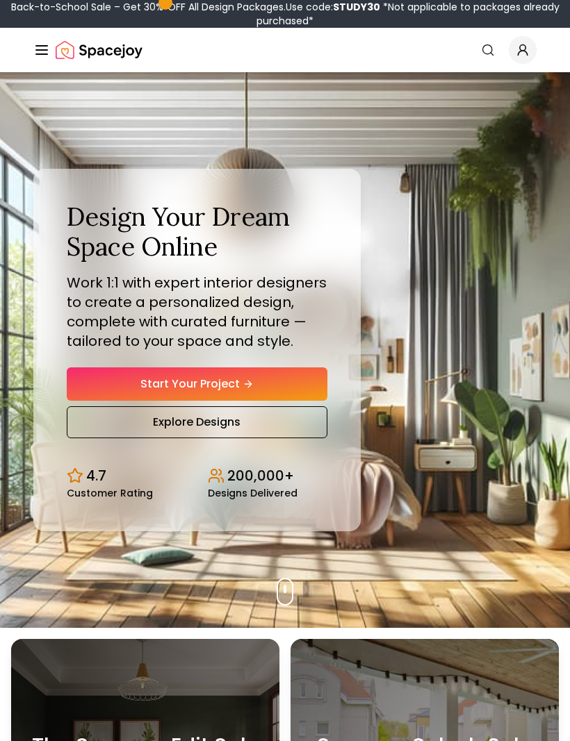
click at [41, 54] on line "Global" at bounding box center [41, 54] width 11 height 0
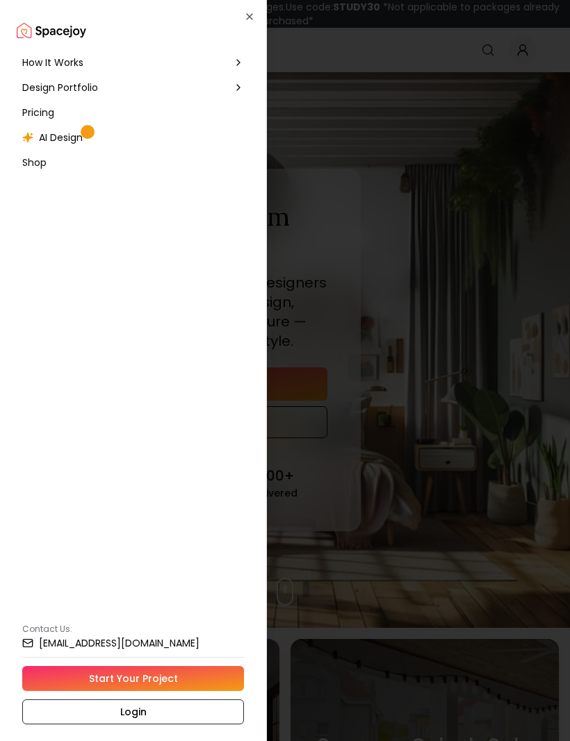
click at [103, 91] on div "Design Portfolio" at bounding box center [133, 87] width 233 height 25
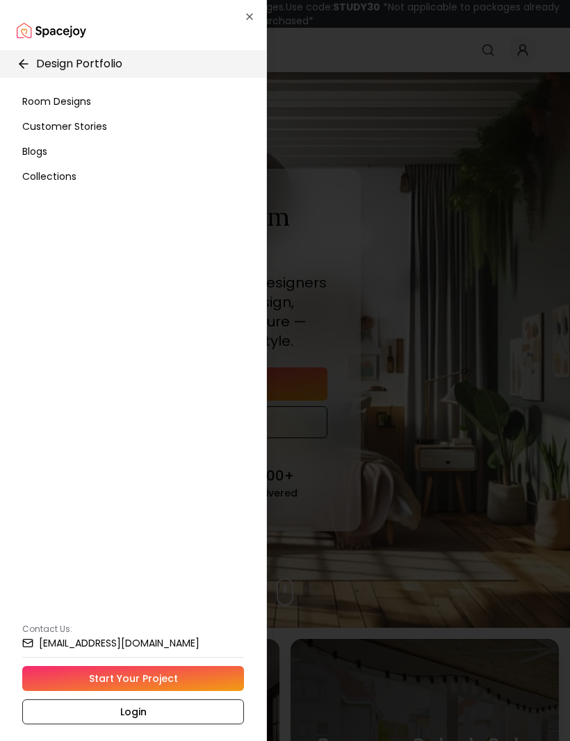
click at [88, 111] on div "Room Designs" at bounding box center [133, 101] width 233 height 25
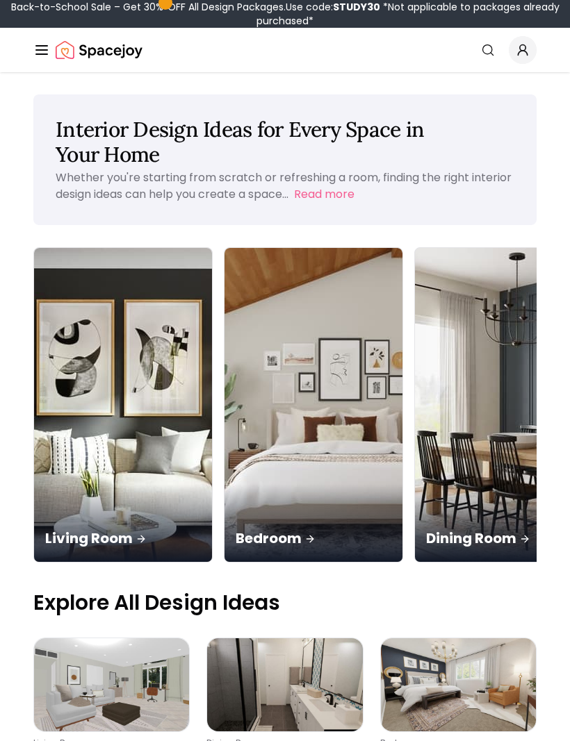
click at [251, 529] on p "Bedroom" at bounding box center [313, 538] width 156 height 19
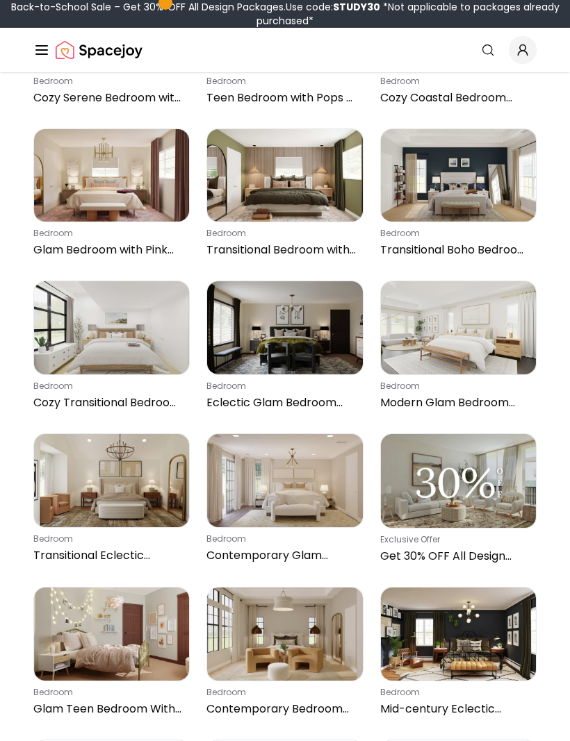
scroll to position [3144, 0]
click at [306, 220] on img at bounding box center [284, 175] width 155 height 93
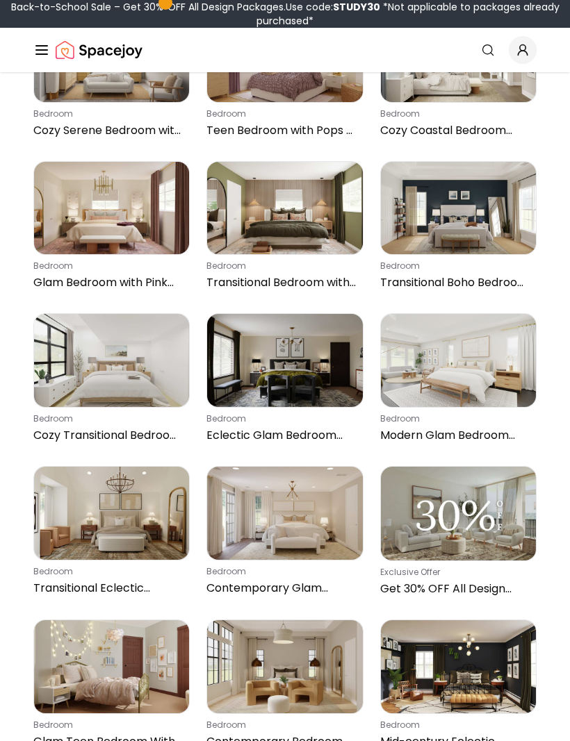
scroll to position [3110, 0]
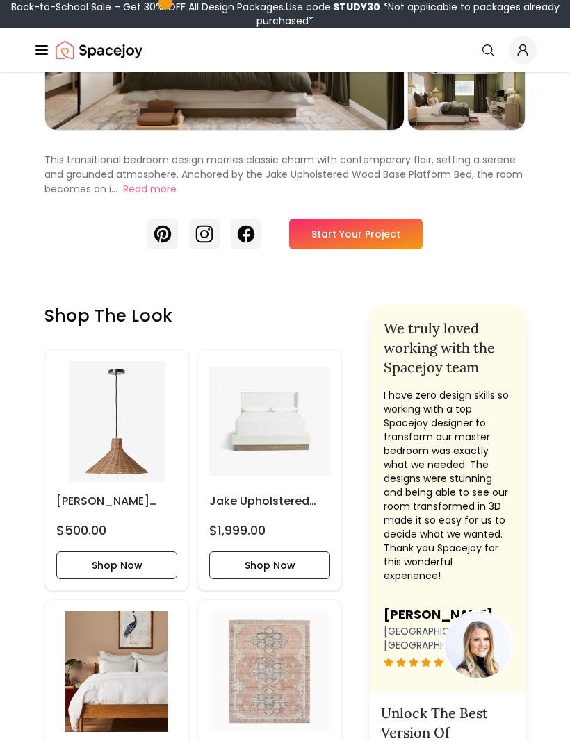
scroll to position [229, 0]
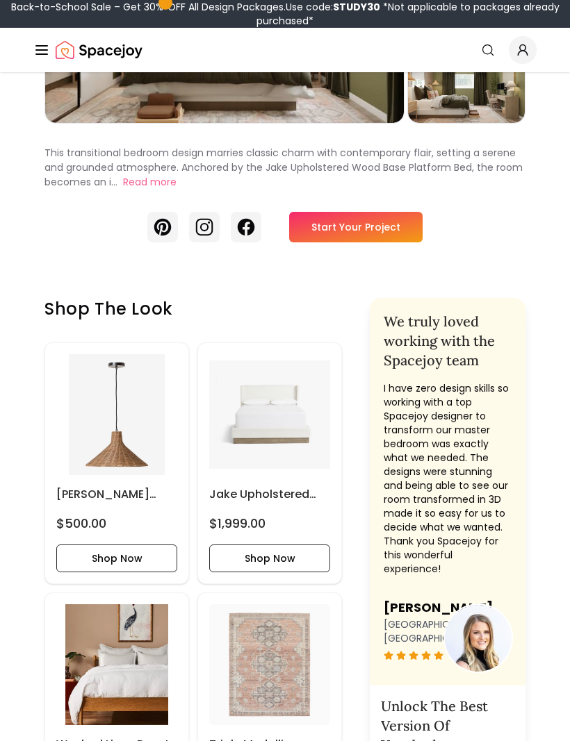
click at [295, 441] on img at bounding box center [269, 414] width 121 height 121
